Goal: Task Accomplishment & Management: Manage account settings

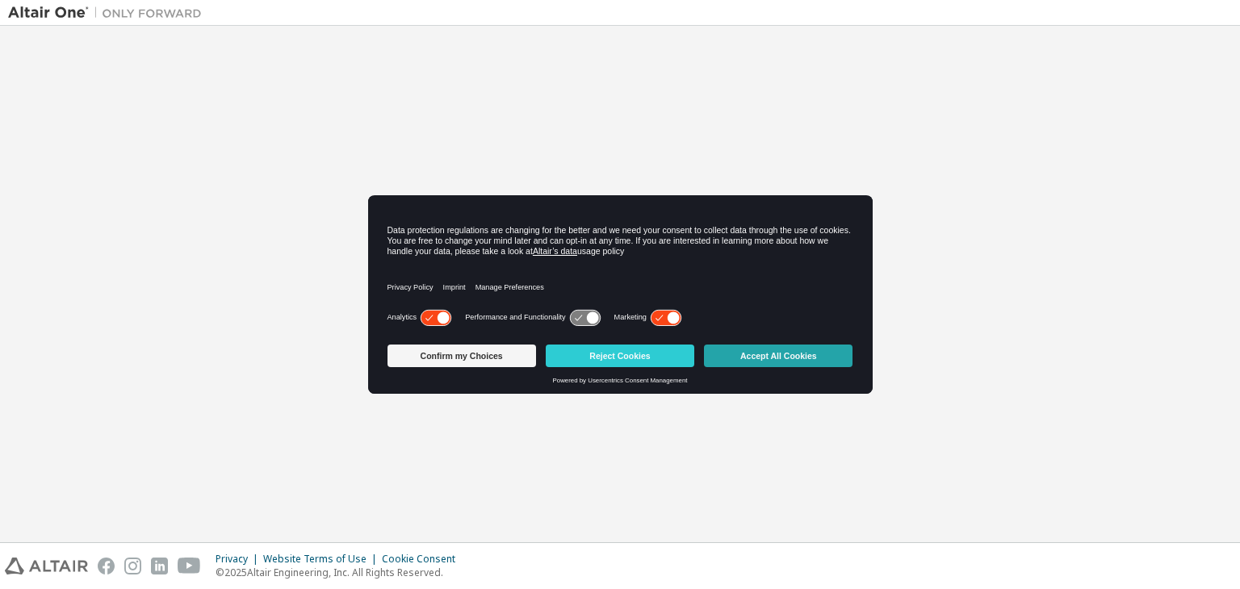
click at [753, 355] on button "Accept All Cookies" at bounding box center [778, 356] width 149 height 23
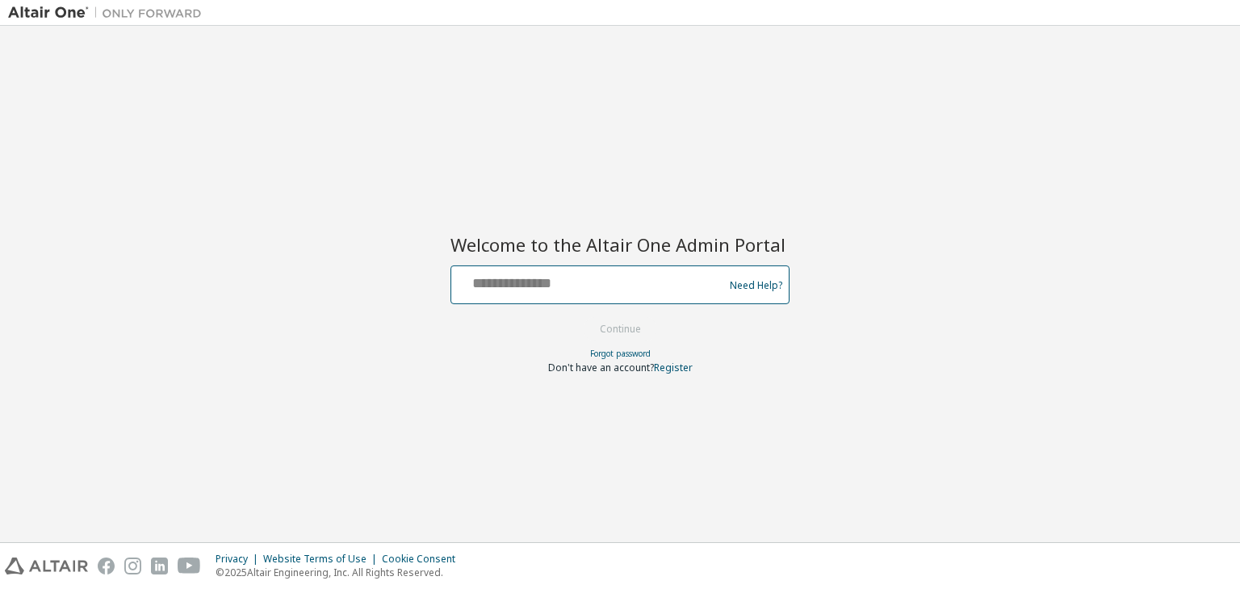
click at [610, 284] on input "text" at bounding box center [590, 281] width 264 height 23
type input "**********"
click at [595, 338] on button "Continue" at bounding box center [620, 329] width 75 height 24
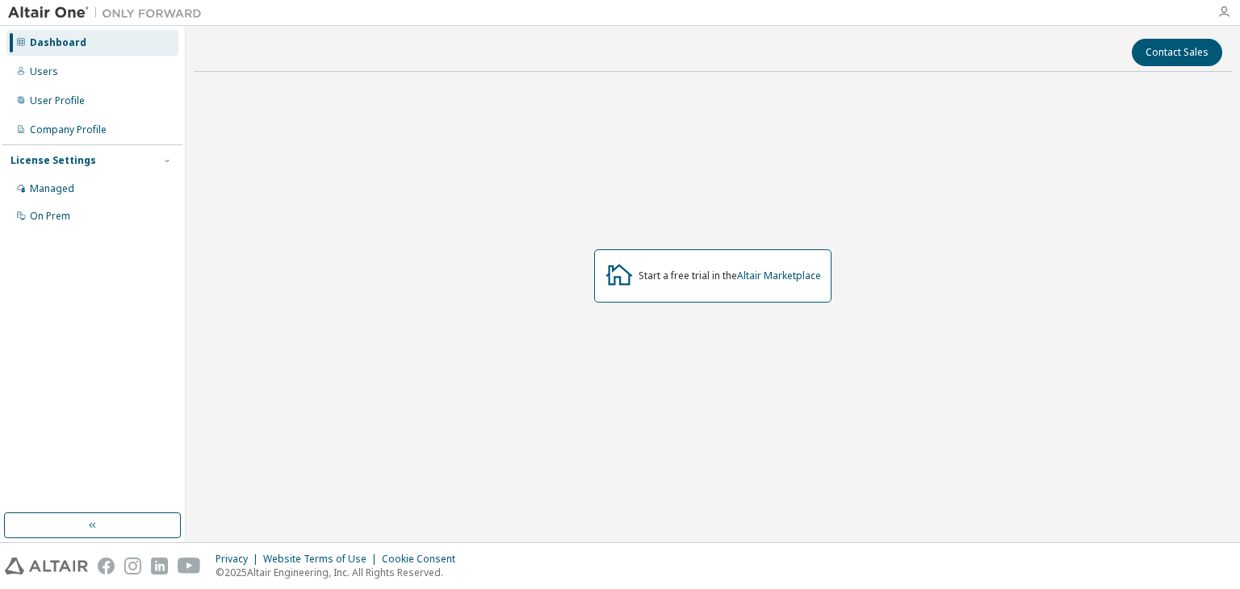
click at [1230, 6] on icon "button" at bounding box center [1224, 12] width 13 height 13
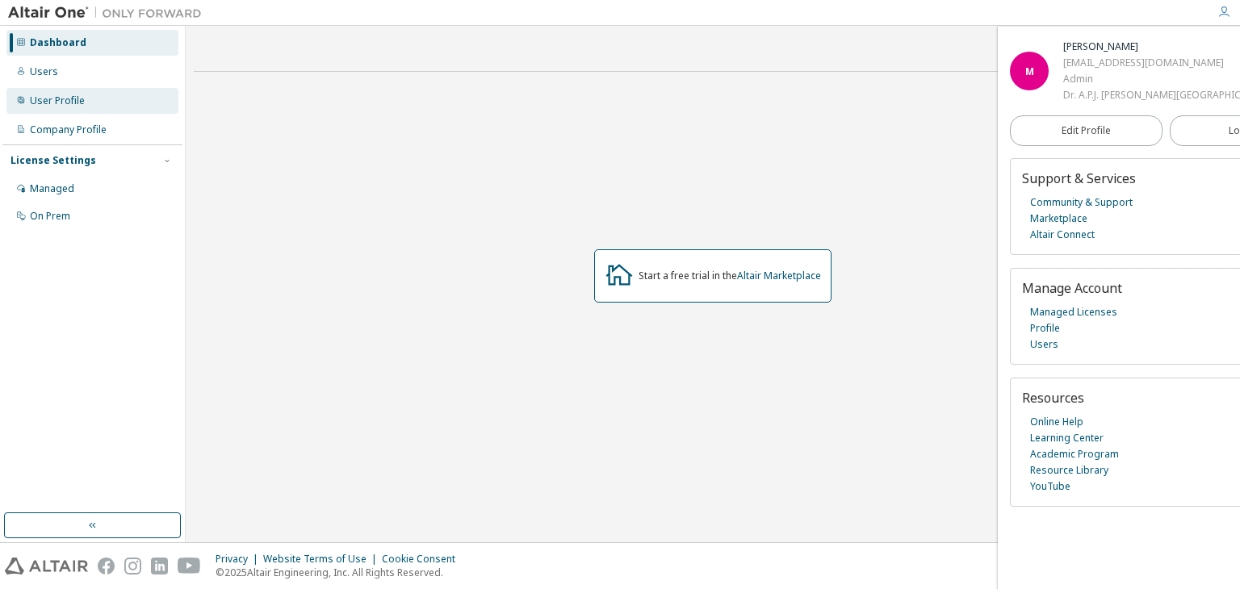
click at [53, 103] on div "User Profile" at bounding box center [57, 100] width 55 height 13
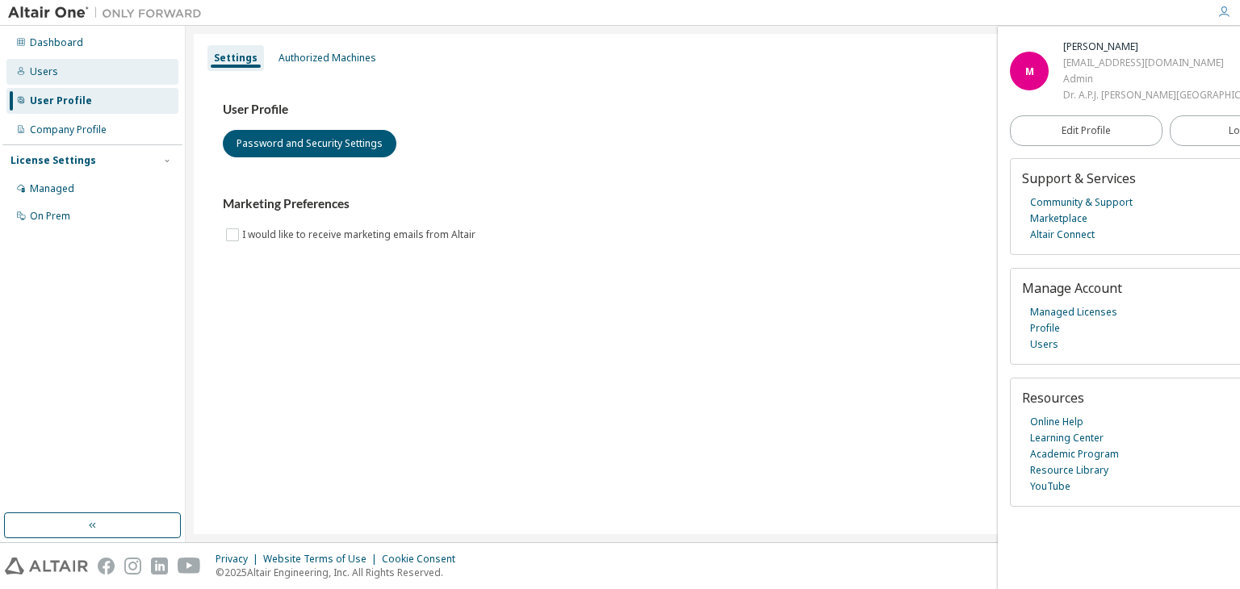
click at [39, 78] on div "Users" at bounding box center [92, 72] width 172 height 26
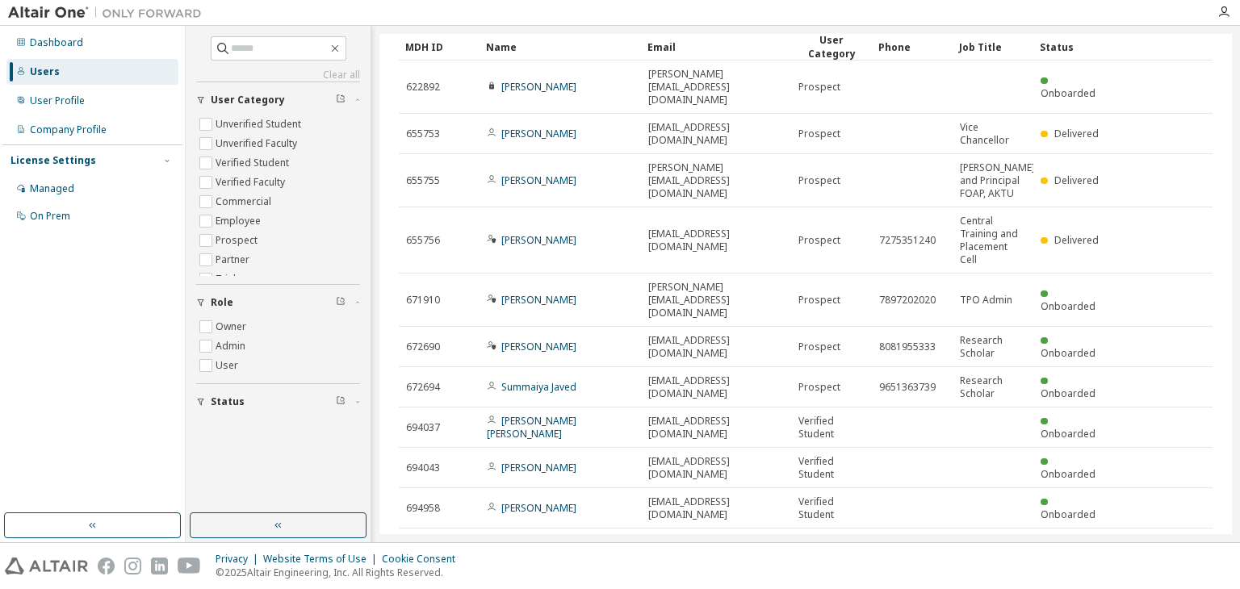
scroll to position [83, 0]
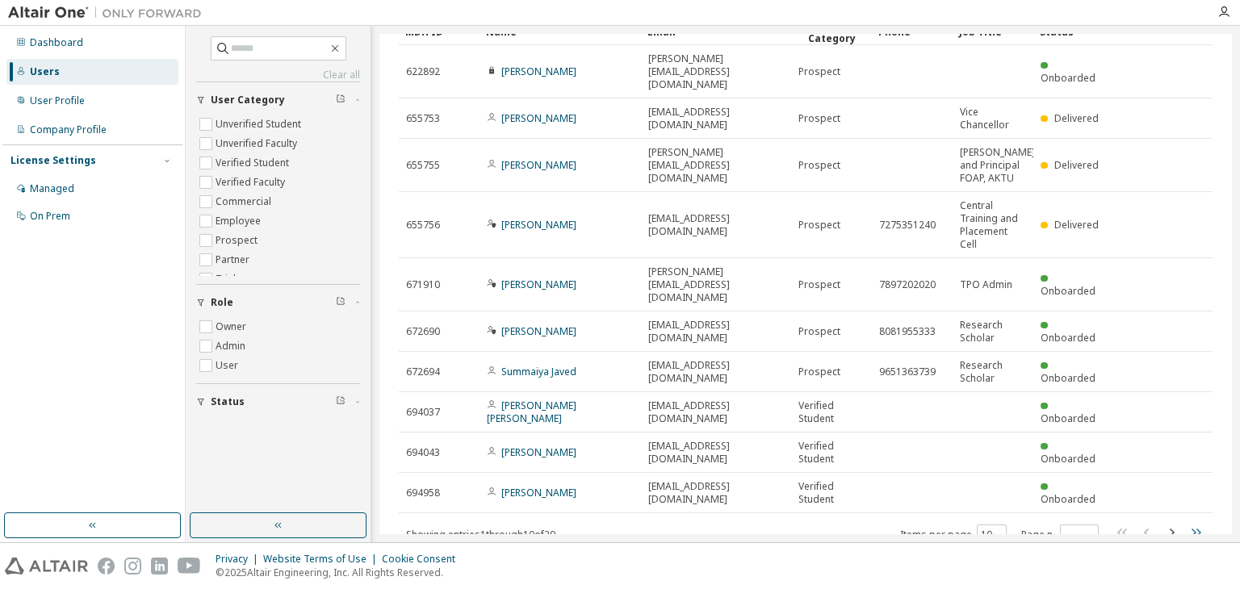
click at [1190, 523] on icon "button" at bounding box center [1195, 532] width 19 height 19
type input "*"
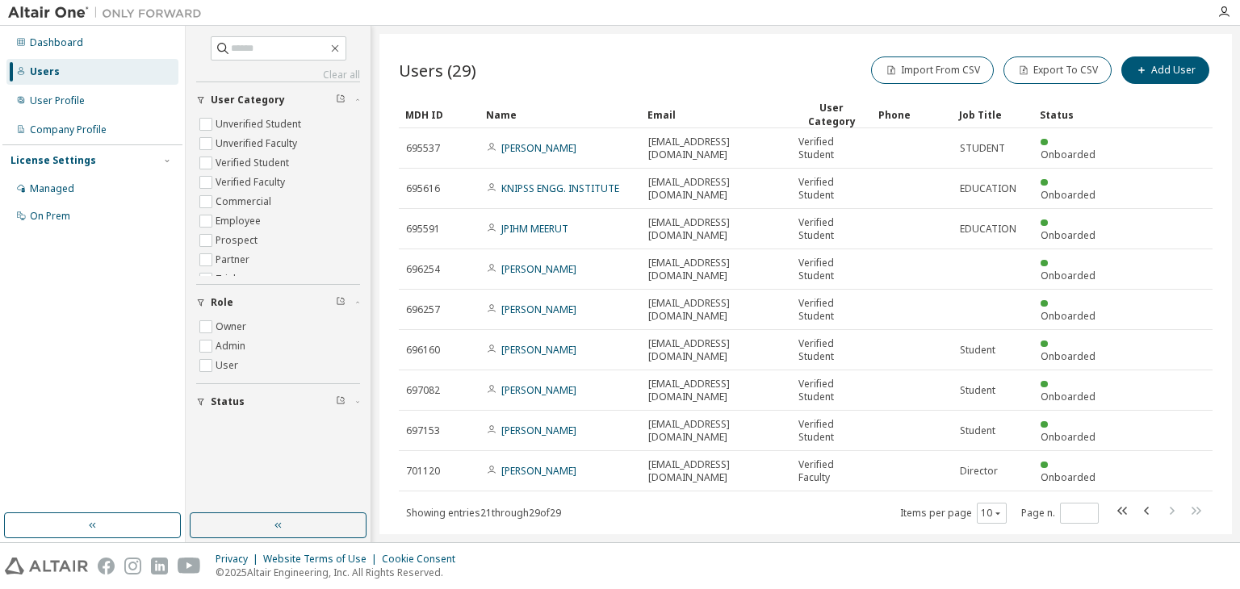
scroll to position [29, 0]
